Goal: Find specific page/section: Find specific page/section

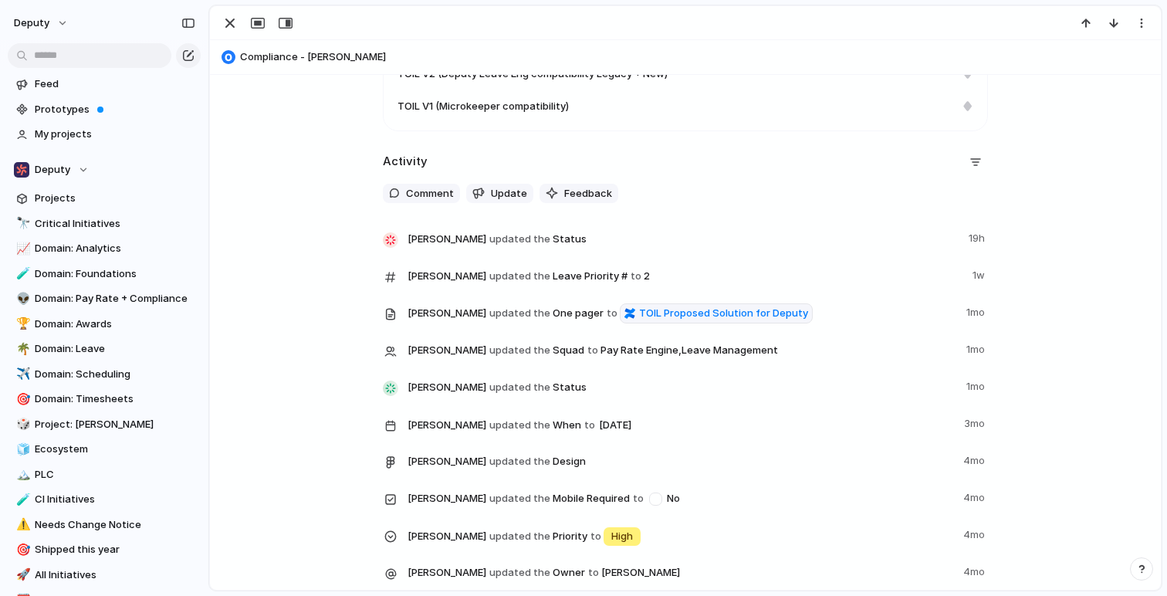
scroll to position [789, 0]
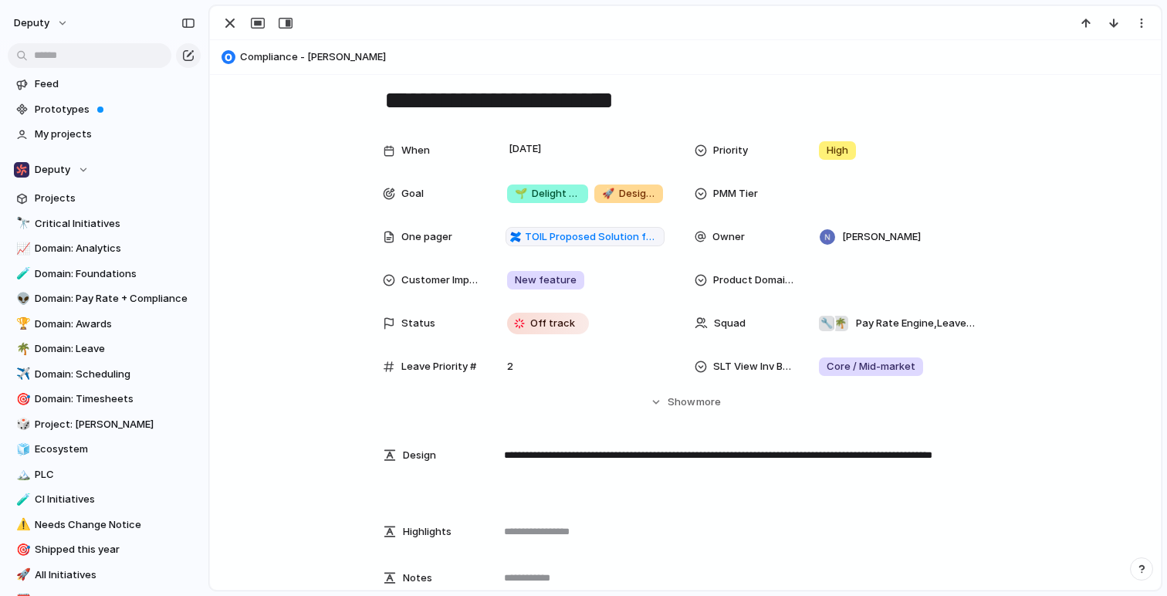
scroll to position [22, 0]
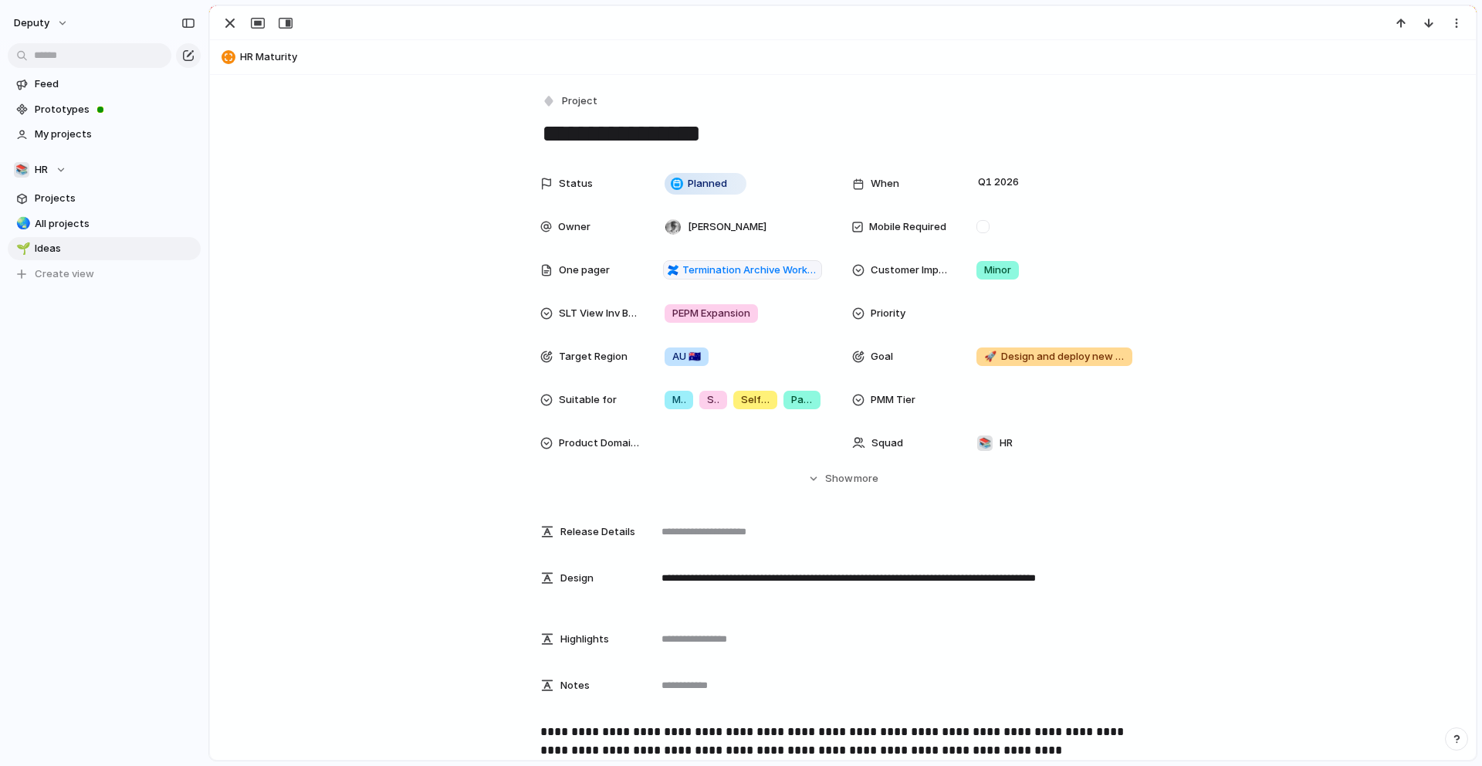
scroll to position [140, 0]
